Goal: Find specific page/section: Find specific page/section

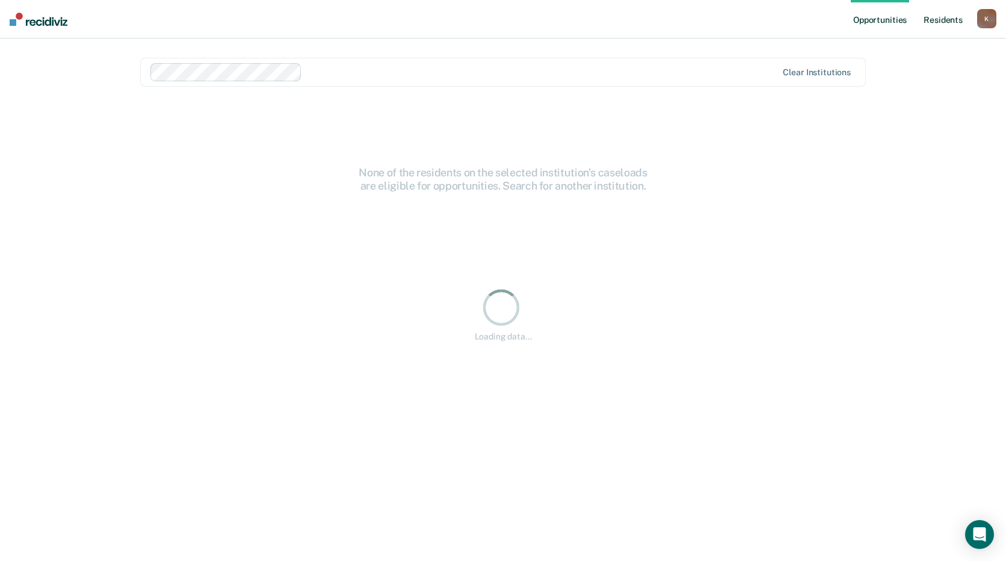
click at [933, 23] on link "Resident s" at bounding box center [943, 19] width 44 height 39
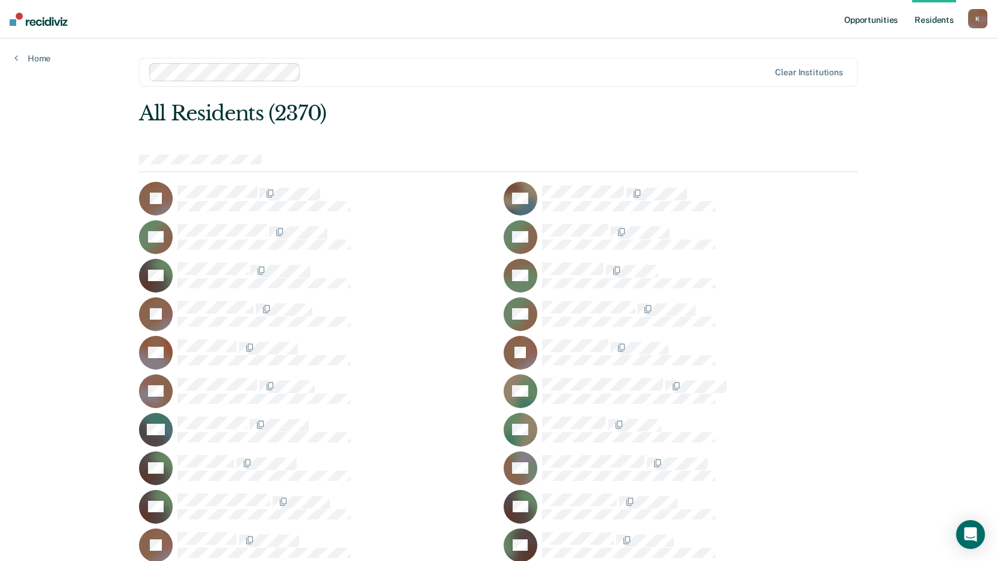
scroll to position [42458, 0]
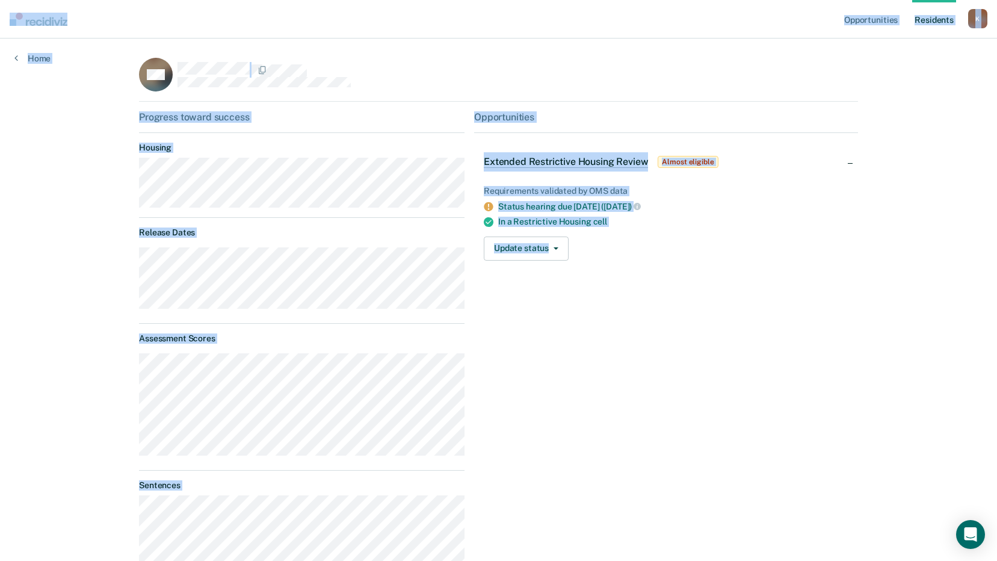
click at [57, 275] on div "Opportunities Resident s [PERSON_NAME][EMAIL_ADDRESS][PERSON_NAME][DOMAIN_NAME]…" at bounding box center [498, 569] width 997 height 1138
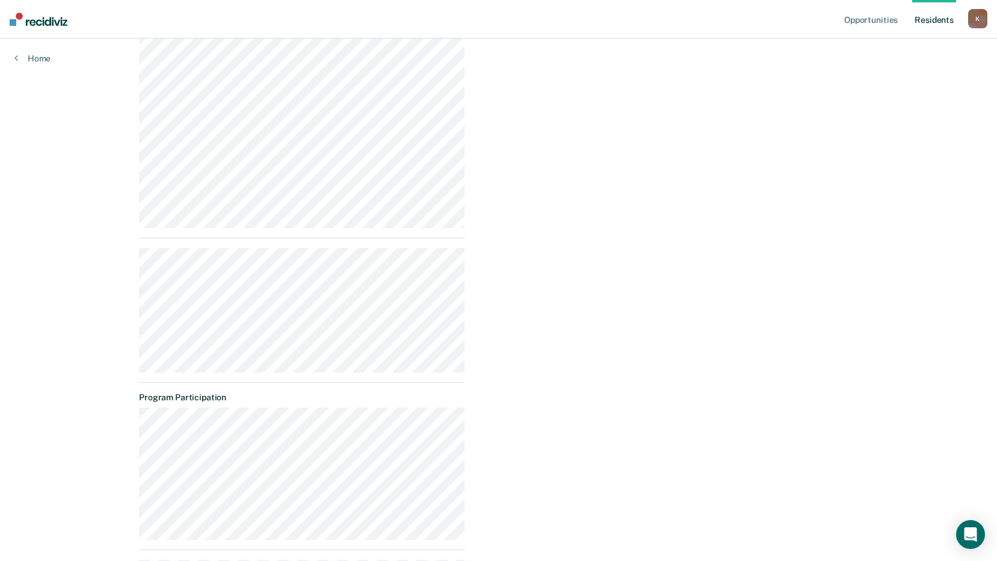
scroll to position [578, 0]
